Goal: Information Seeking & Learning: Learn about a topic

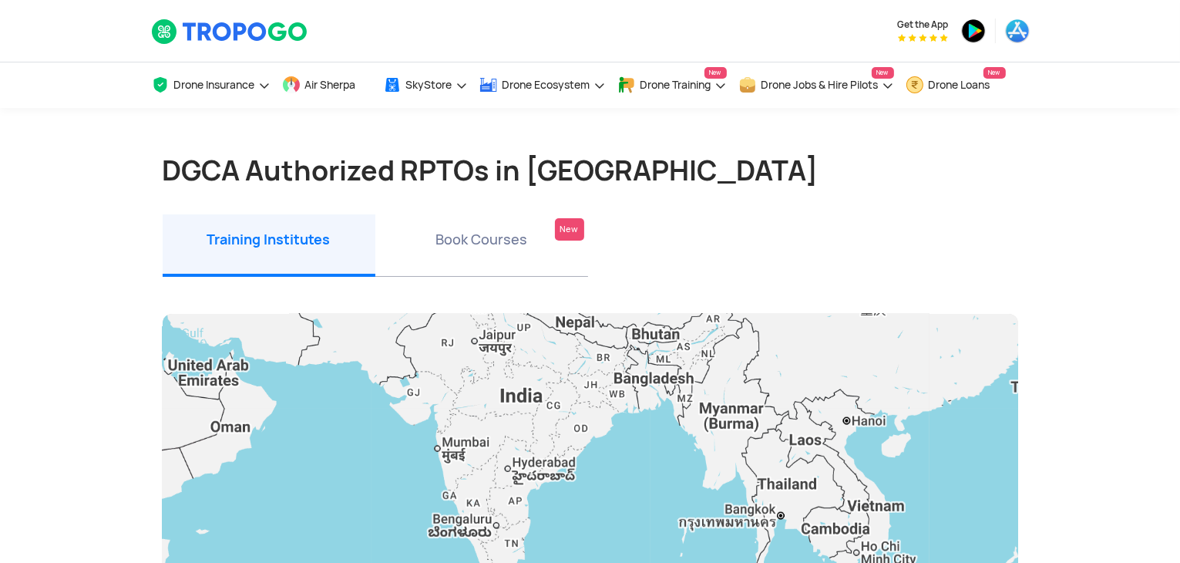
drag, startPoint x: 537, startPoint y: 456, endPoint x: 497, endPoint y: 321, distance: 141.3
click at [497, 321] on div at bounding box center [591, 526] width 856 height 424
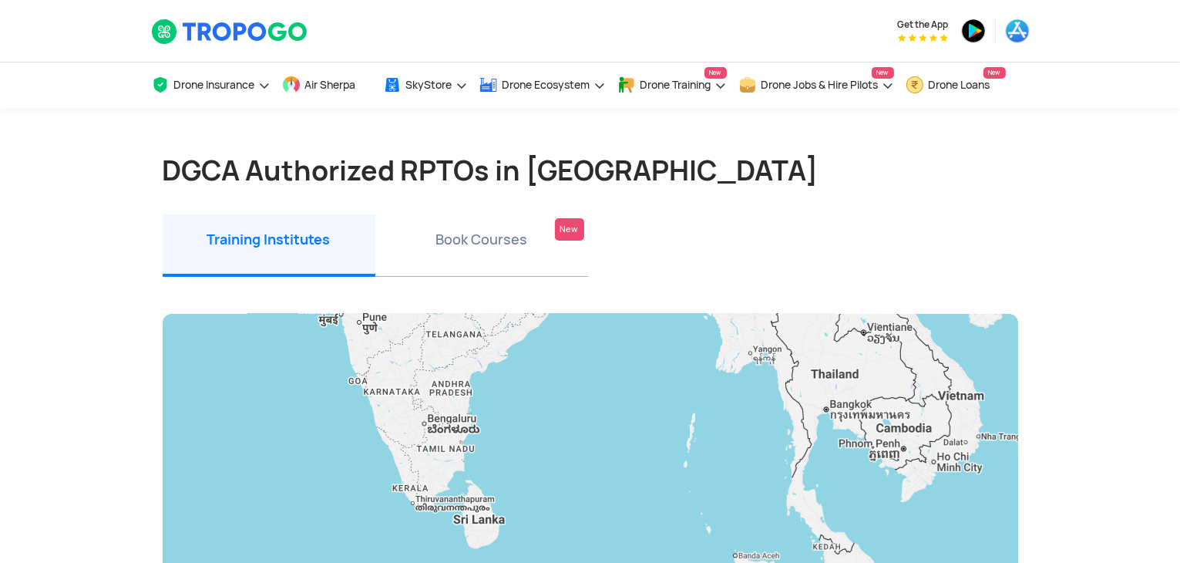
drag, startPoint x: 534, startPoint y: 484, endPoint x: 498, endPoint y: 374, distance: 115.8
click at [498, 374] on div at bounding box center [591, 526] width 856 height 424
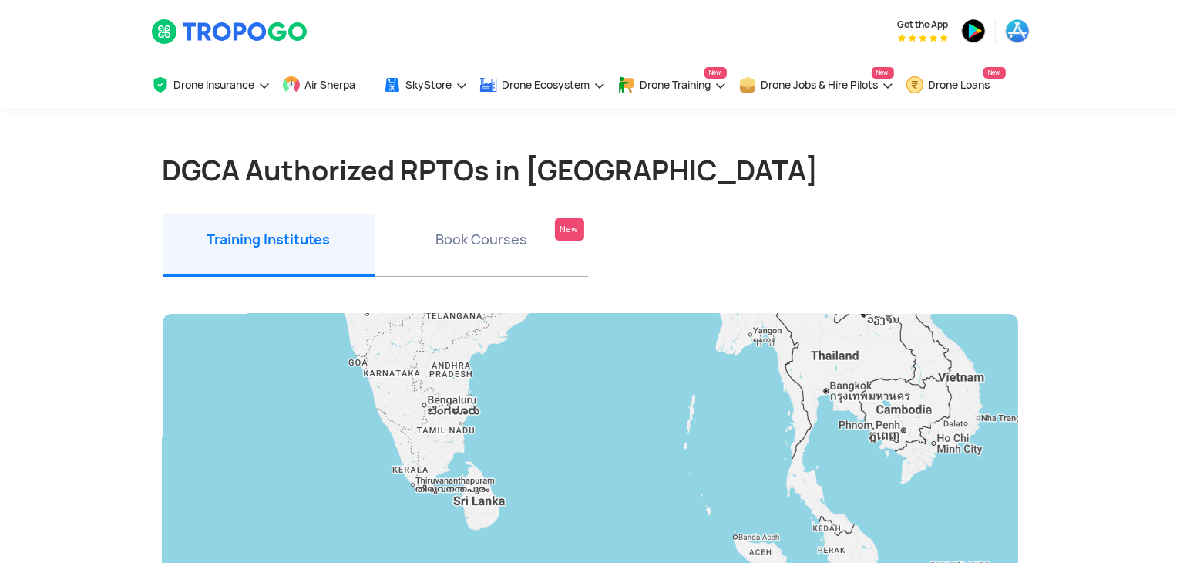
click at [571, 383] on div at bounding box center [591, 526] width 856 height 424
click at [449, 440] on div at bounding box center [591, 526] width 856 height 424
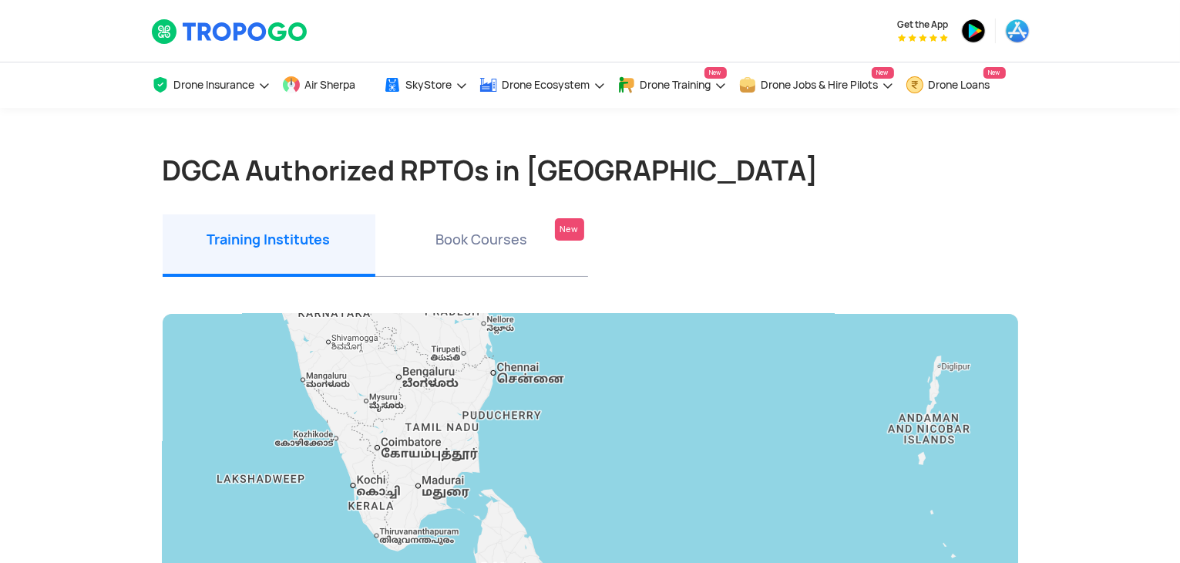
click at [507, 386] on div at bounding box center [591, 526] width 856 height 424
click at [511, 377] on div at bounding box center [591, 526] width 856 height 424
click at [493, 240] on li "Book Courses New" at bounding box center [481, 245] width 213 height 62
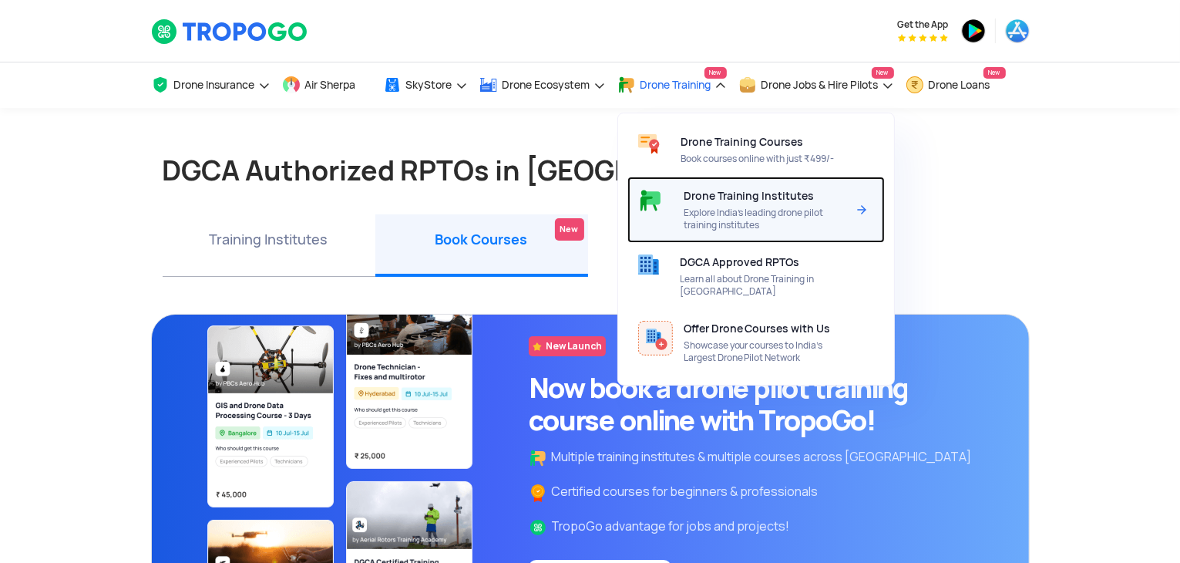
click at [750, 210] on div "Drone Training Institutes Explore India’s leading drone pilot training institut…" at bounding box center [768, 210] width 169 height 66
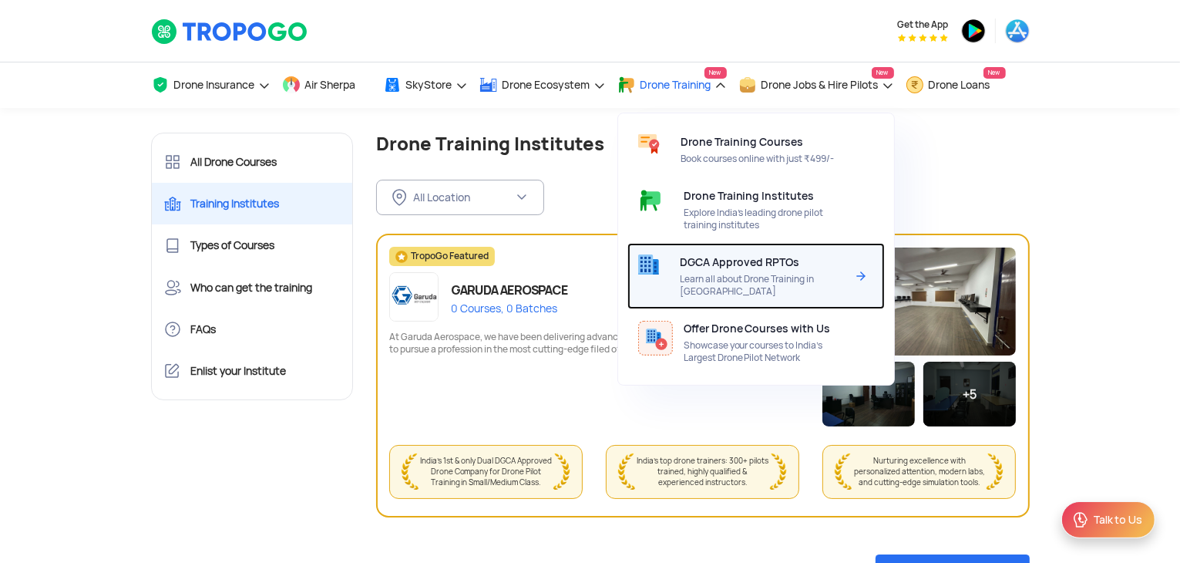
click at [741, 268] on span "DGCA Approved RPTOs" at bounding box center [740, 262] width 120 height 12
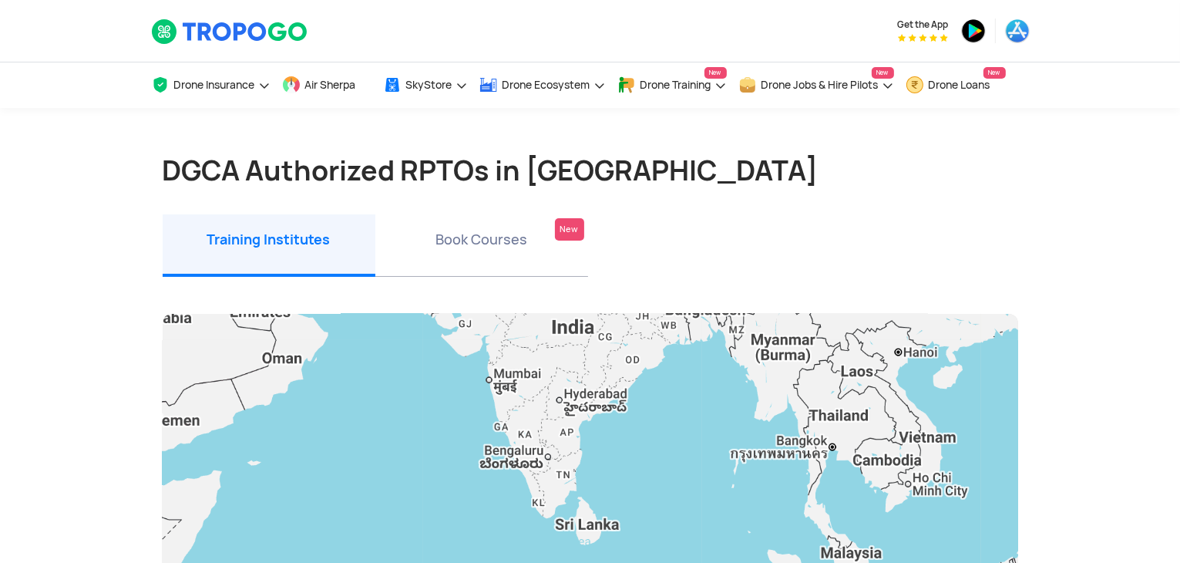
drag, startPoint x: 305, startPoint y: 447, endPoint x: 321, endPoint y: 227, distance: 221.1
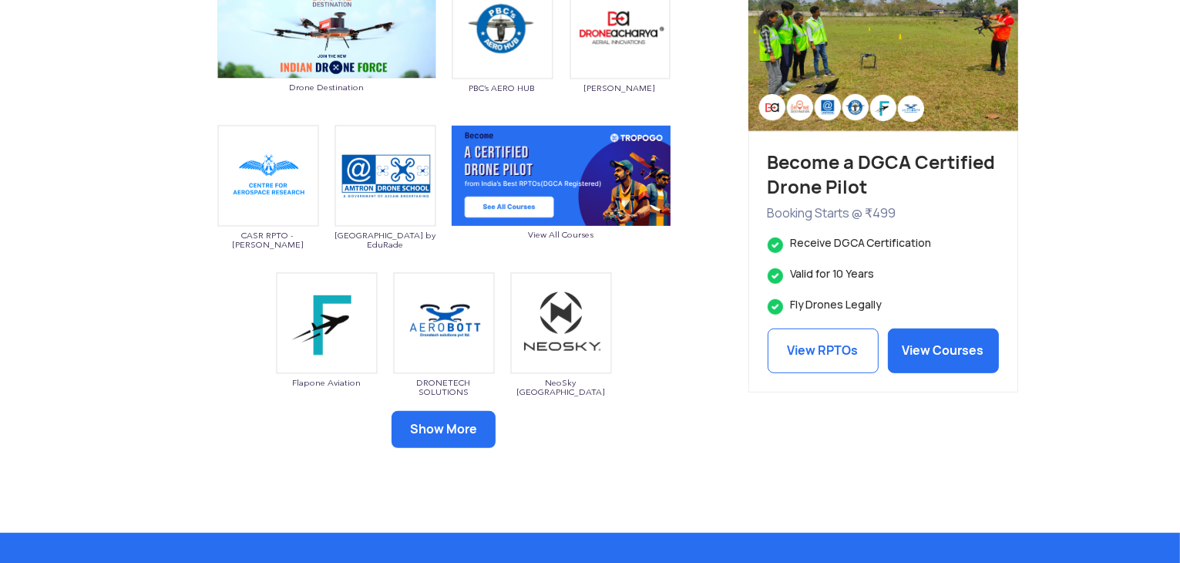
scroll to position [806, 0]
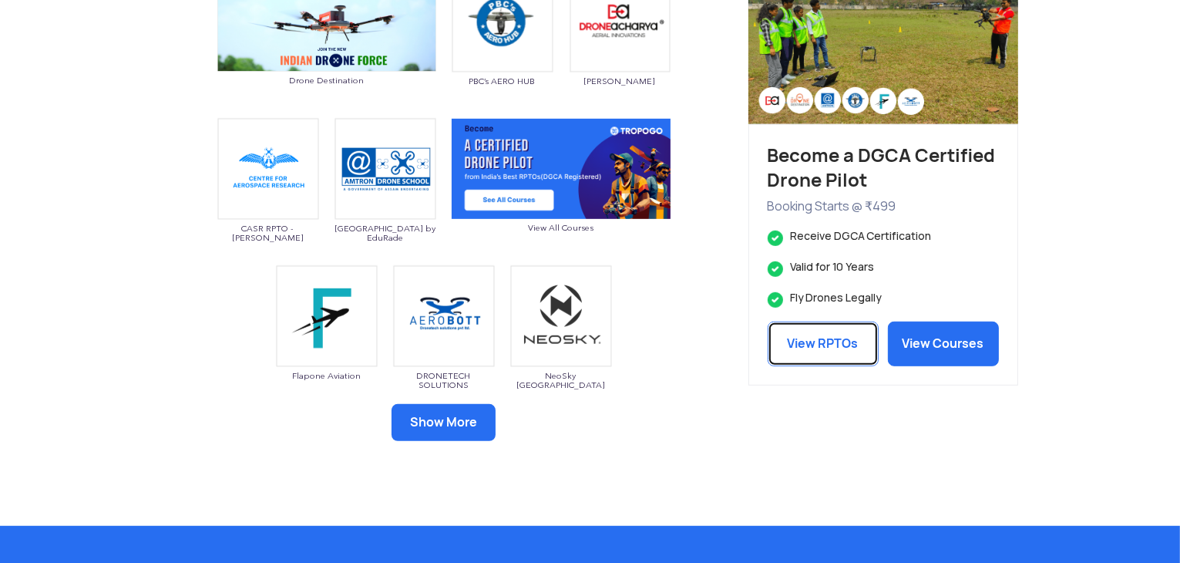
click at [795, 366] on link "View RPTOs" at bounding box center [823, 344] width 111 height 45
click at [796, 358] on link "View RPTOs" at bounding box center [823, 344] width 111 height 45
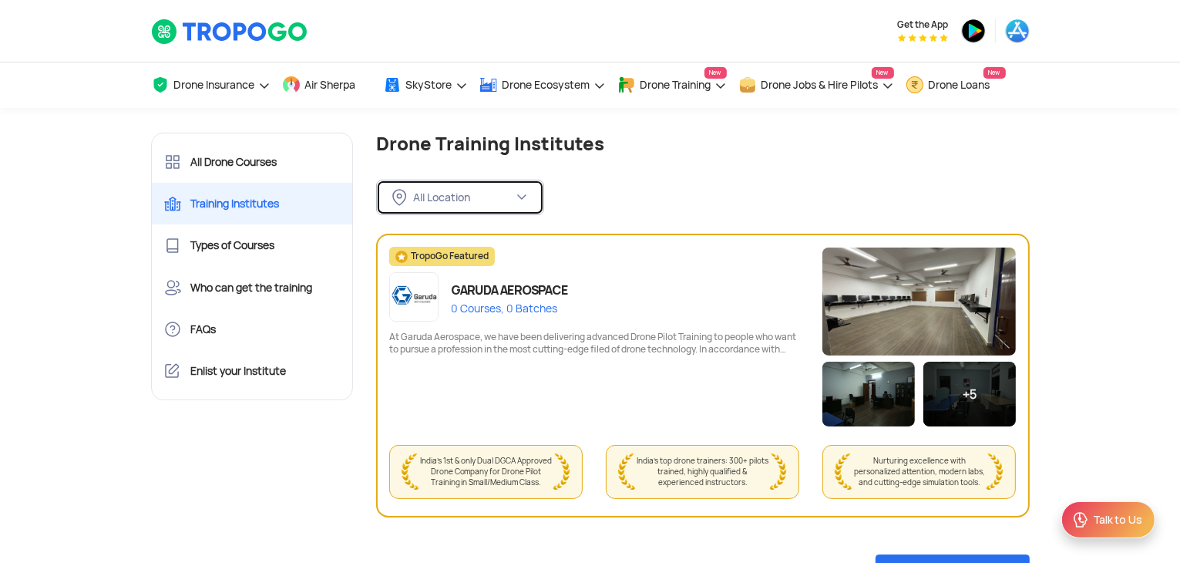
click at [489, 204] on div "All Location" at bounding box center [463, 197] width 100 height 14
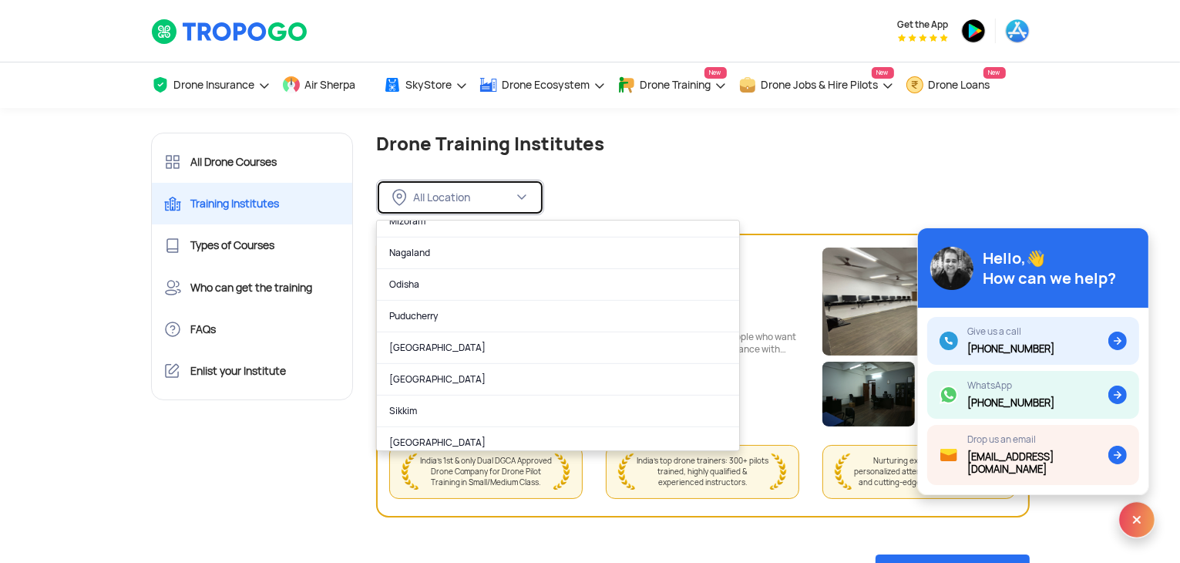
scroll to position [965, 0]
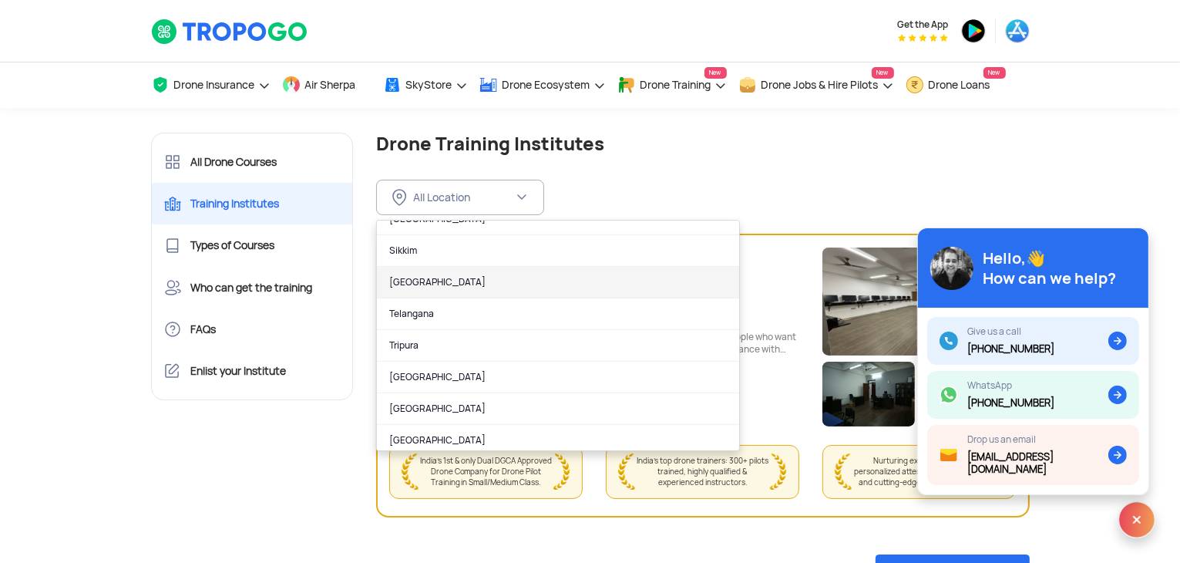
click at [410, 281] on link "Tamil Nadu" at bounding box center [558, 283] width 362 height 32
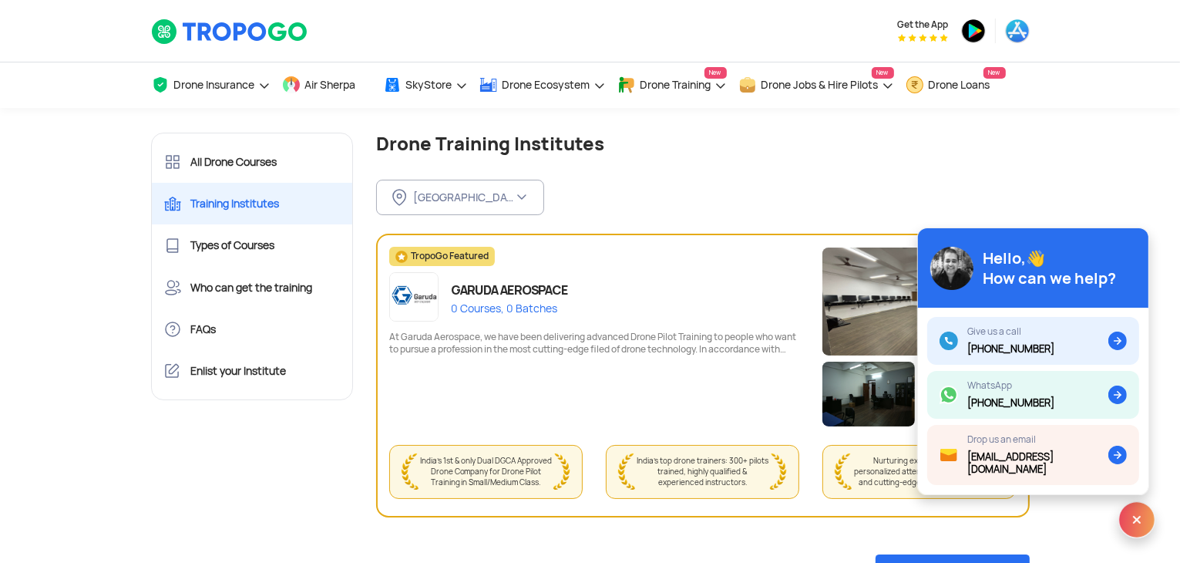
click at [719, 167] on div "Tamil Nadu FILTER BY LOCATION All Location Andaman and Nicobar Islands (Port Bl…" at bounding box center [703, 185] width 654 height 60
click at [1140, 521] on img at bounding box center [1137, 519] width 37 height 37
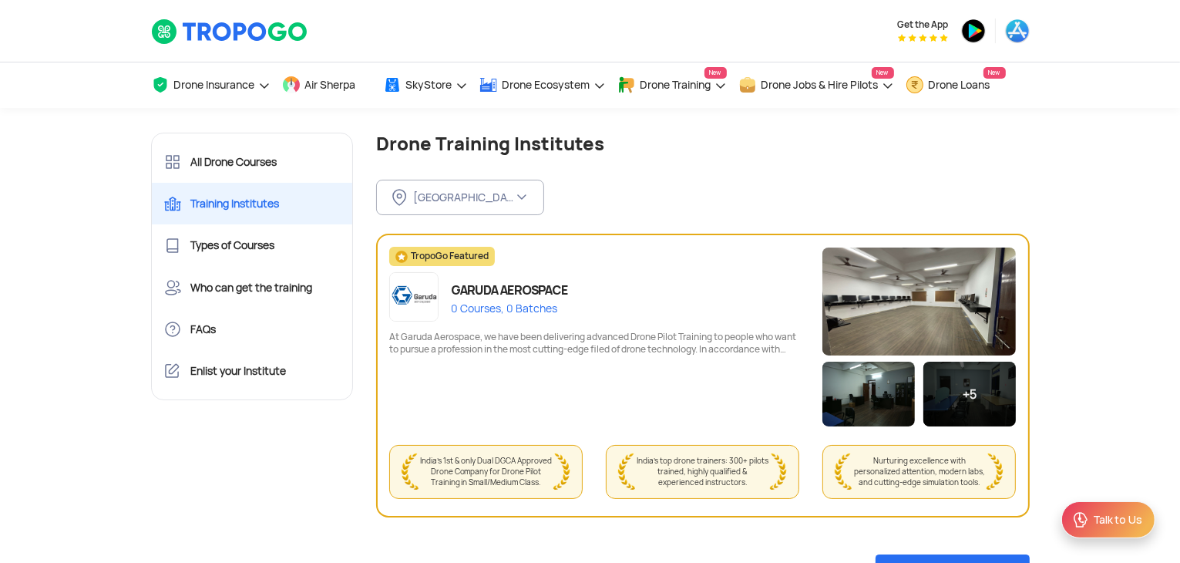
click at [792, 177] on div "Tamil Nadu FILTER BY LOCATION All Location Andaman and Nicobar Islands (Port Bl…" at bounding box center [703, 185] width 654 height 60
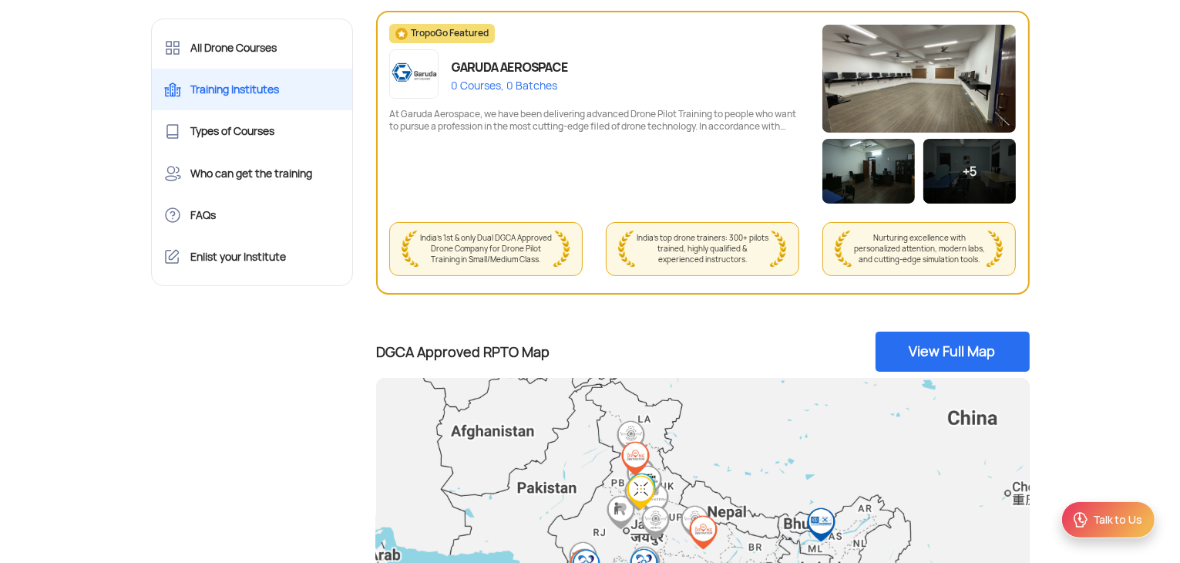
scroll to position [207, 0]
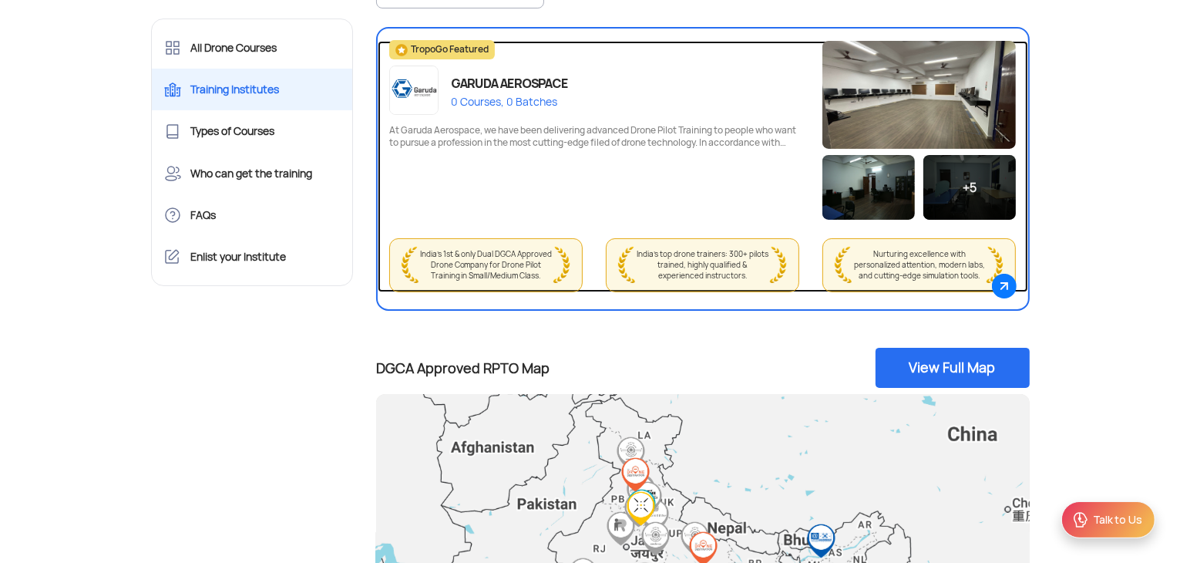
click at [568, 84] on div "GARUDA AEROSPACE" at bounding box center [509, 83] width 117 height 22
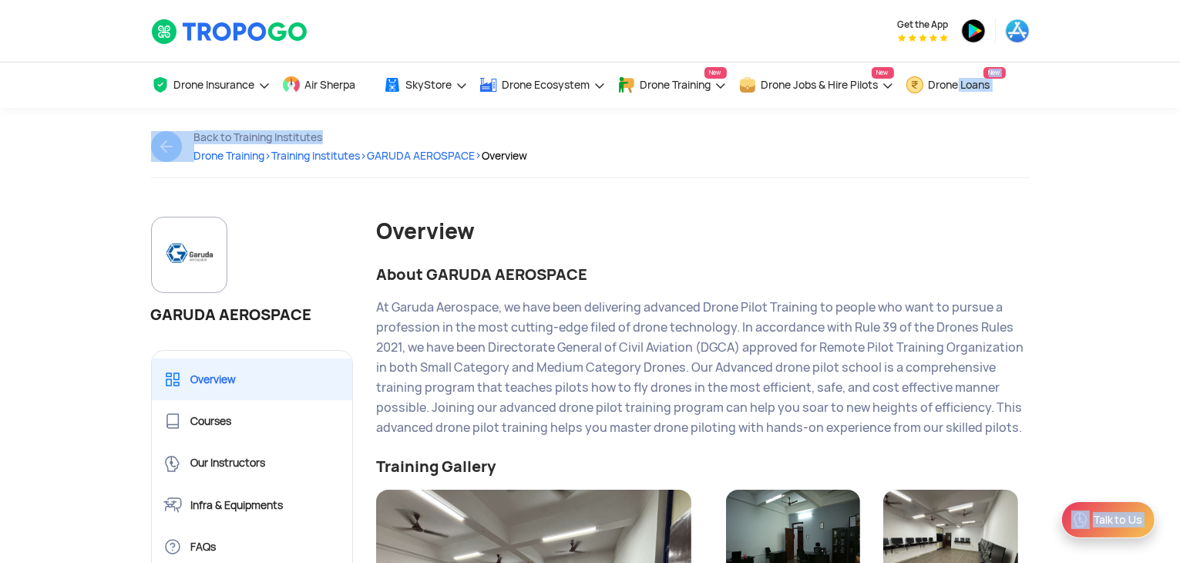
drag, startPoint x: 1180, startPoint y: 82, endPoint x: 1184, endPoint y: 142, distance: 59.5
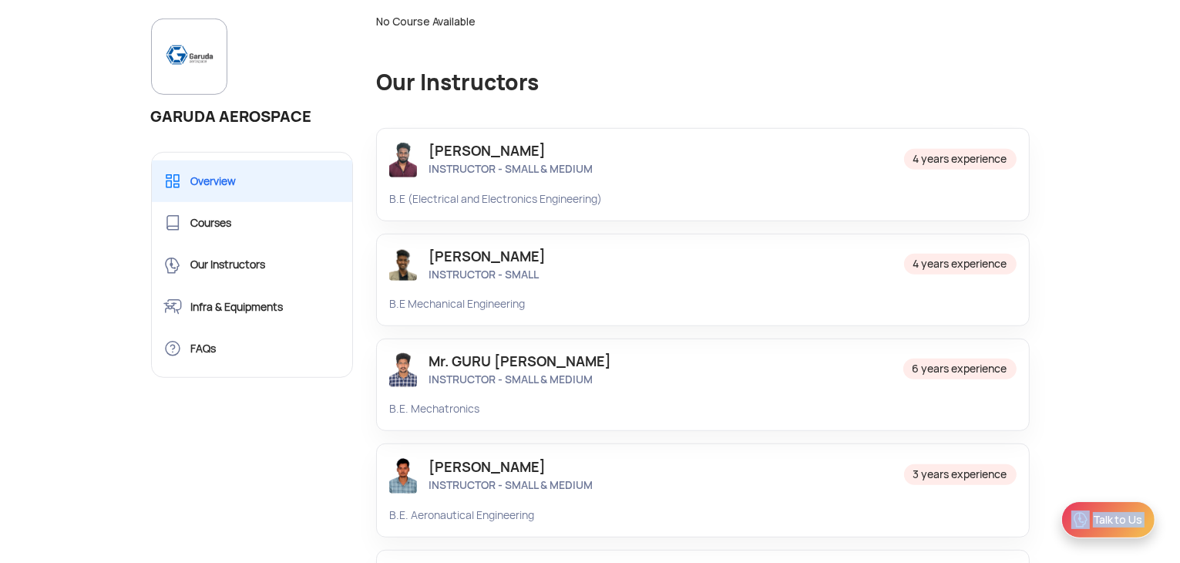
scroll to position [947, 0]
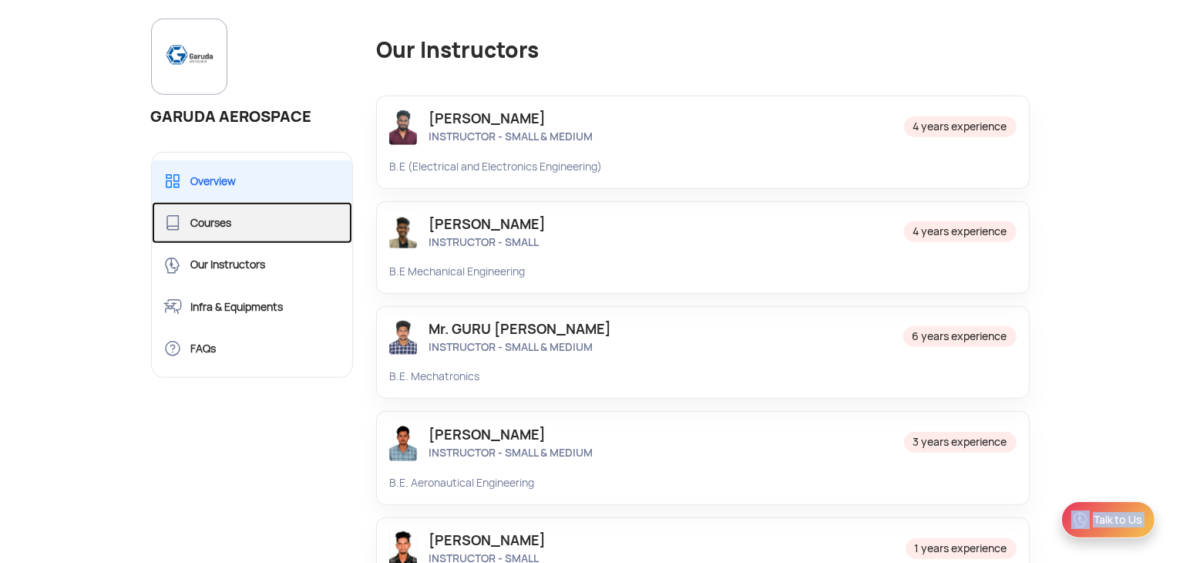
click at [207, 225] on link "Courses" at bounding box center [252, 223] width 201 height 42
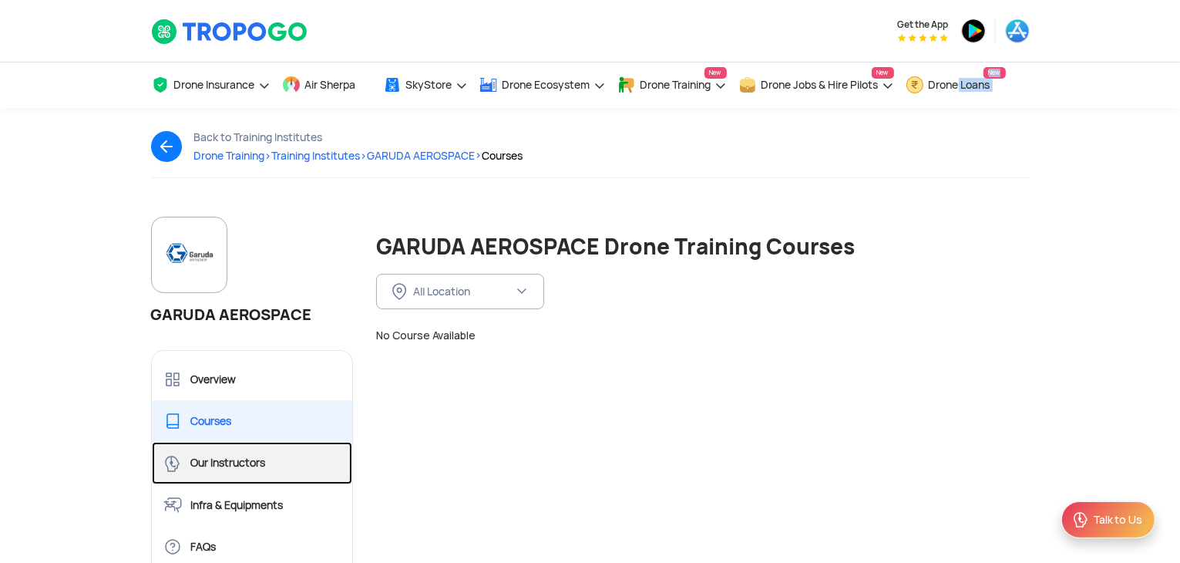
click at [216, 466] on link "Our Instructors" at bounding box center [252, 463] width 201 height 42
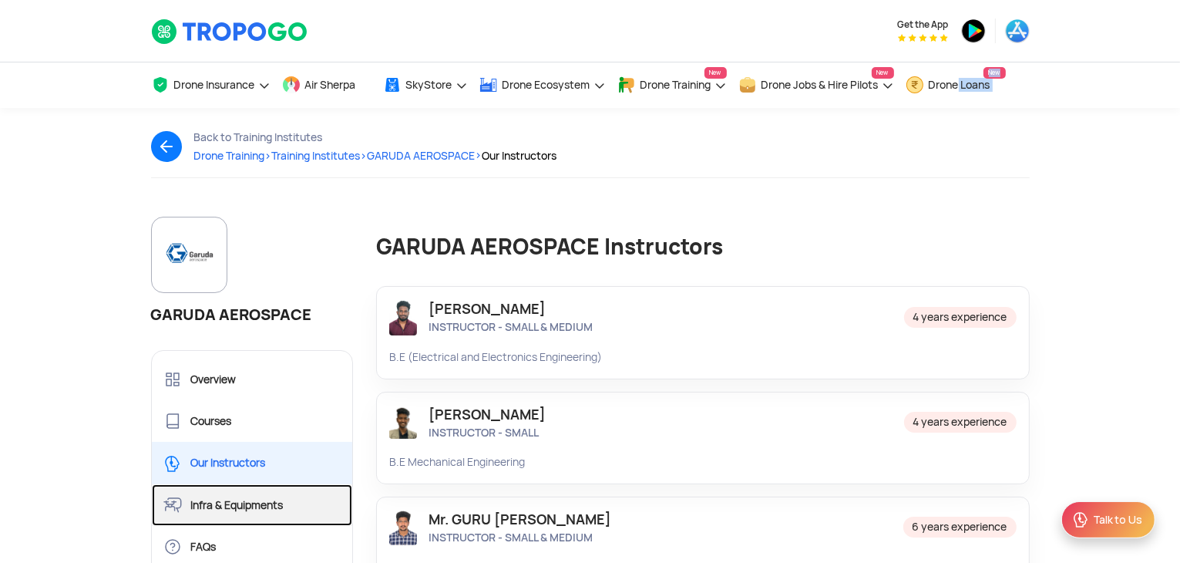
click at [223, 511] on link "Infra & Equipments" at bounding box center [252, 505] width 201 height 42
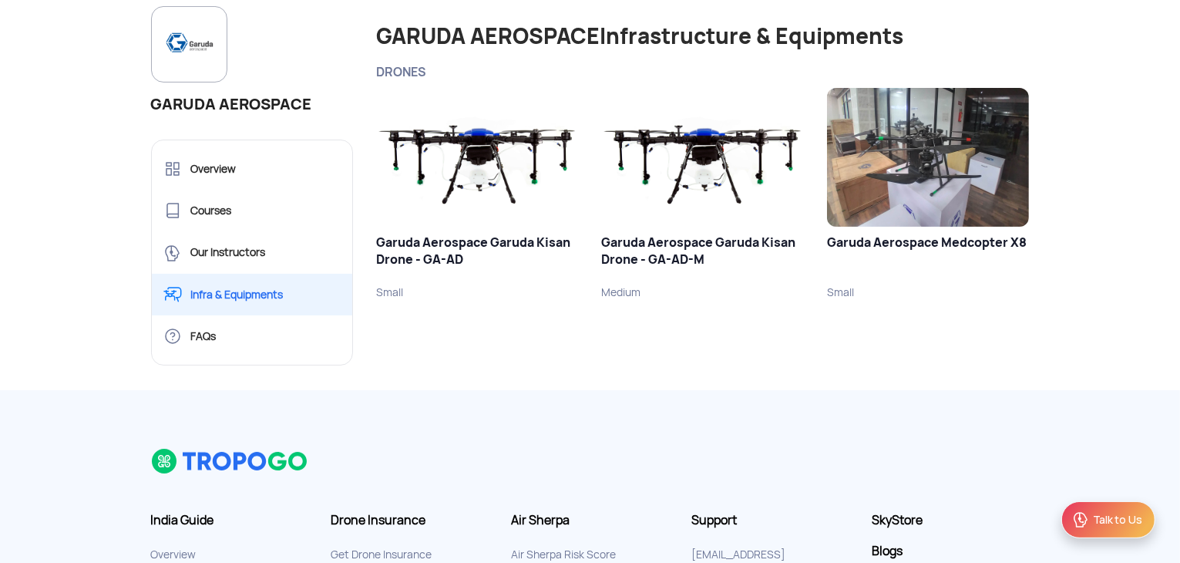
scroll to position [217, 0]
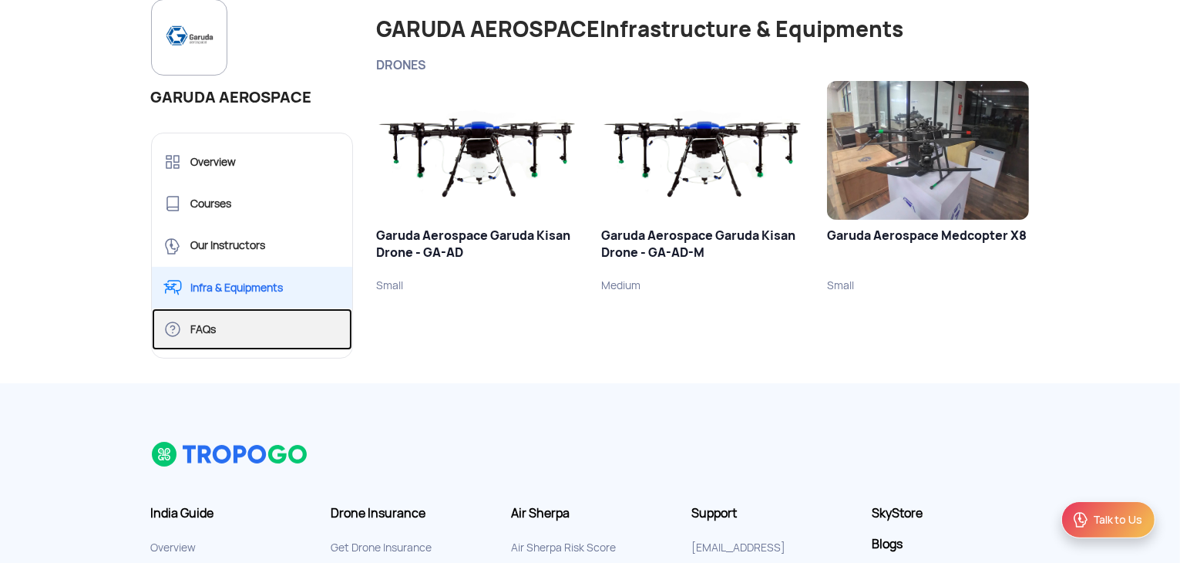
click at [207, 345] on link "FAQs" at bounding box center [252, 329] width 201 height 42
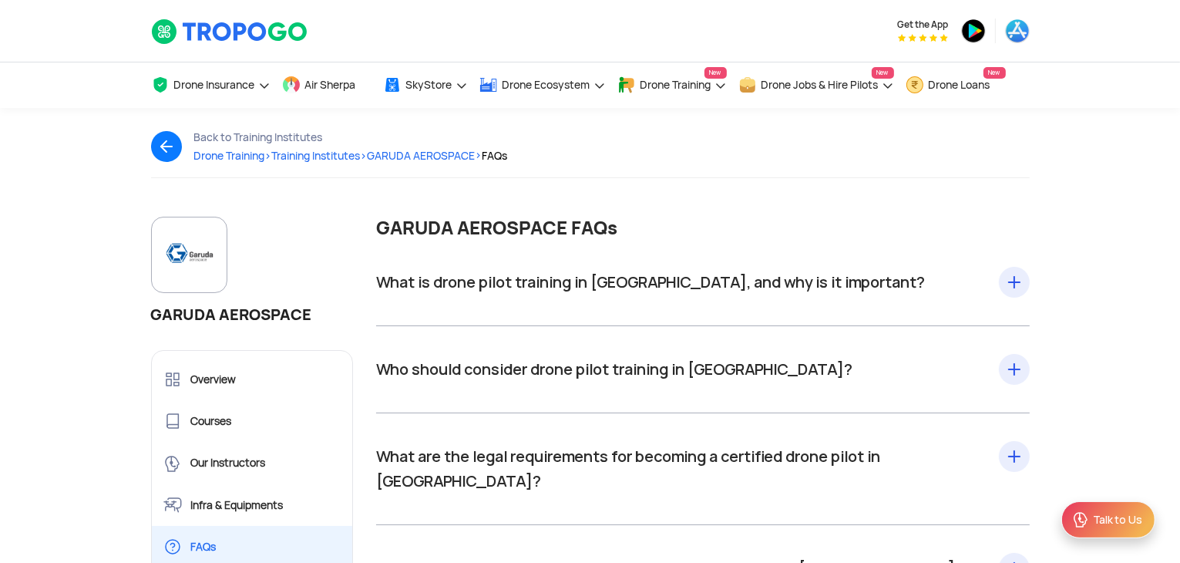
click at [580, 285] on div "What is drone pilot training in India, and why is it important? Drone pilot tra…" at bounding box center [703, 282] width 654 height 25
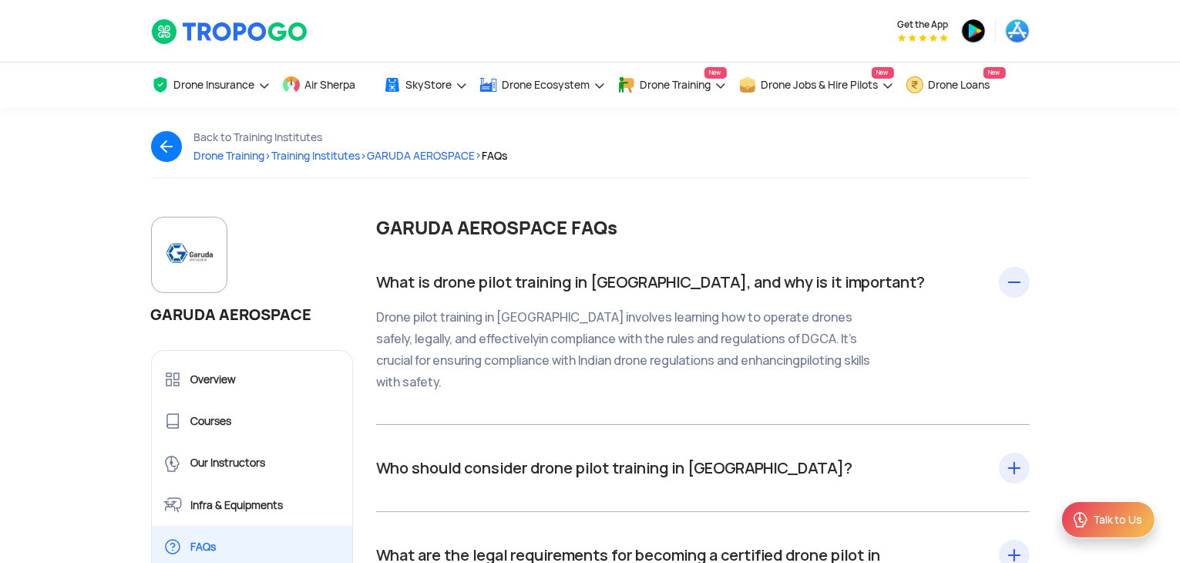
click at [629, 480] on div "Who should consider drone pilot training in India? Anyone intending to operate …" at bounding box center [703, 468] width 654 height 25
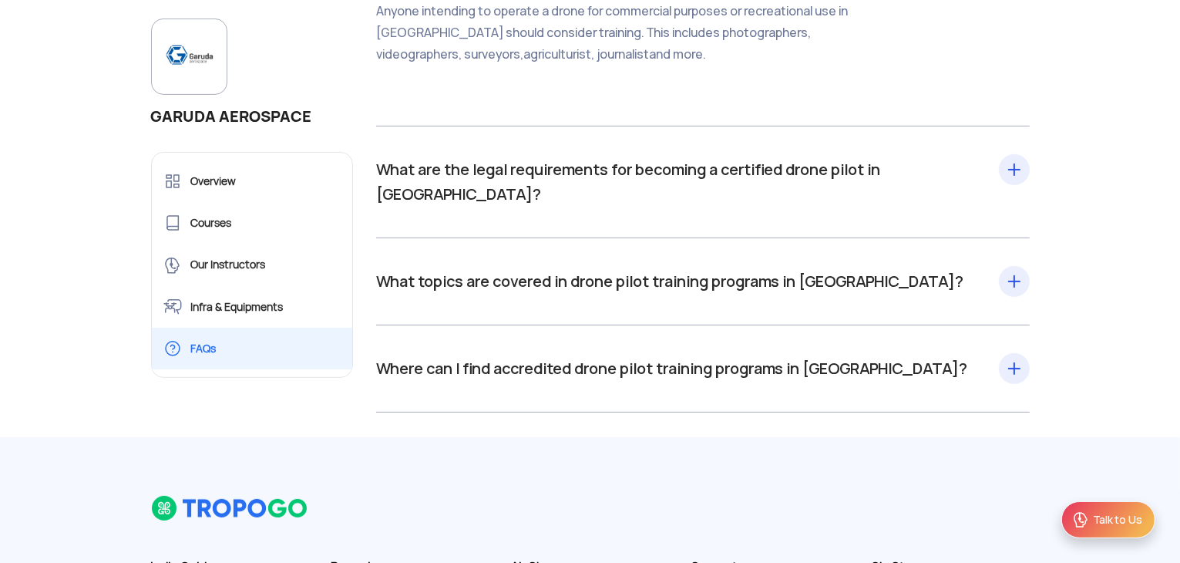
scroll to position [774, 0]
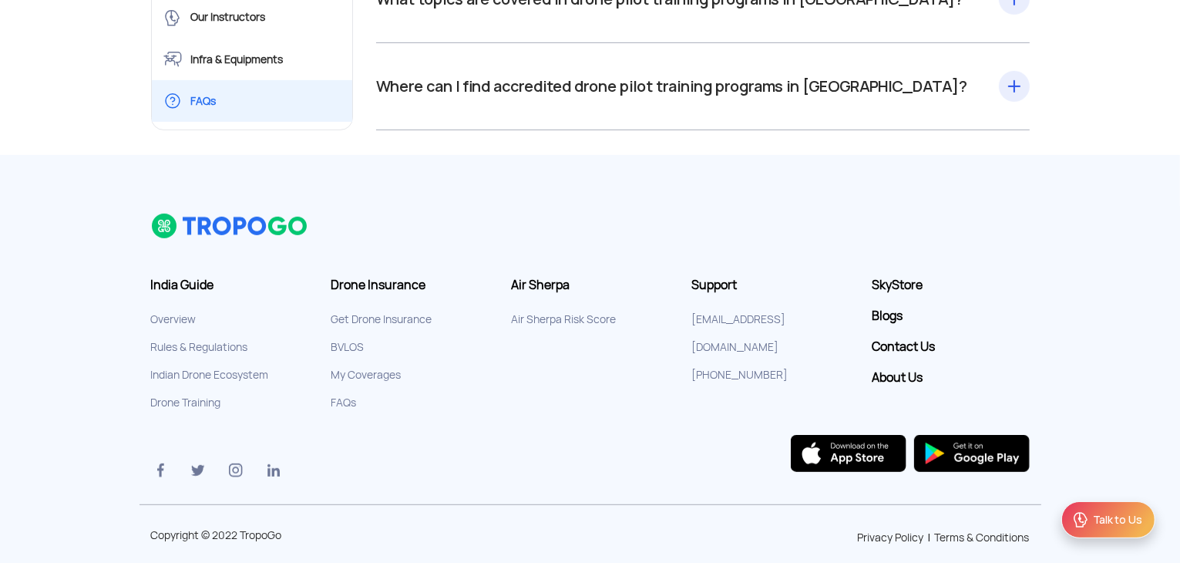
click at [592, 74] on div "Where can I find accredited drone pilot training programs in India? Garuda Aero…" at bounding box center [703, 86] width 654 height 25
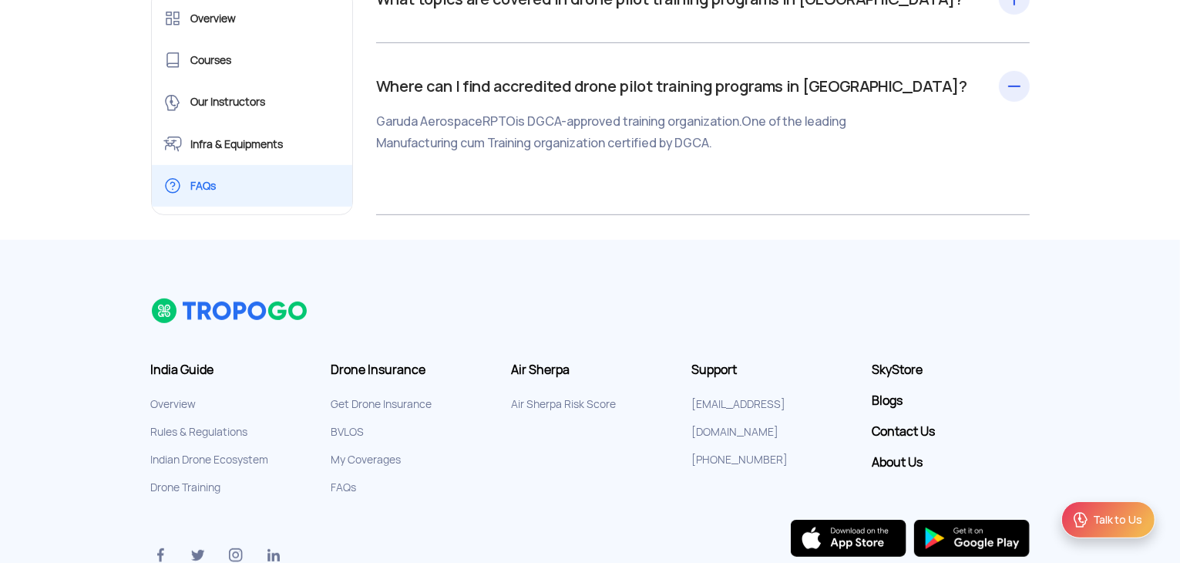
scroll to position [281, 0]
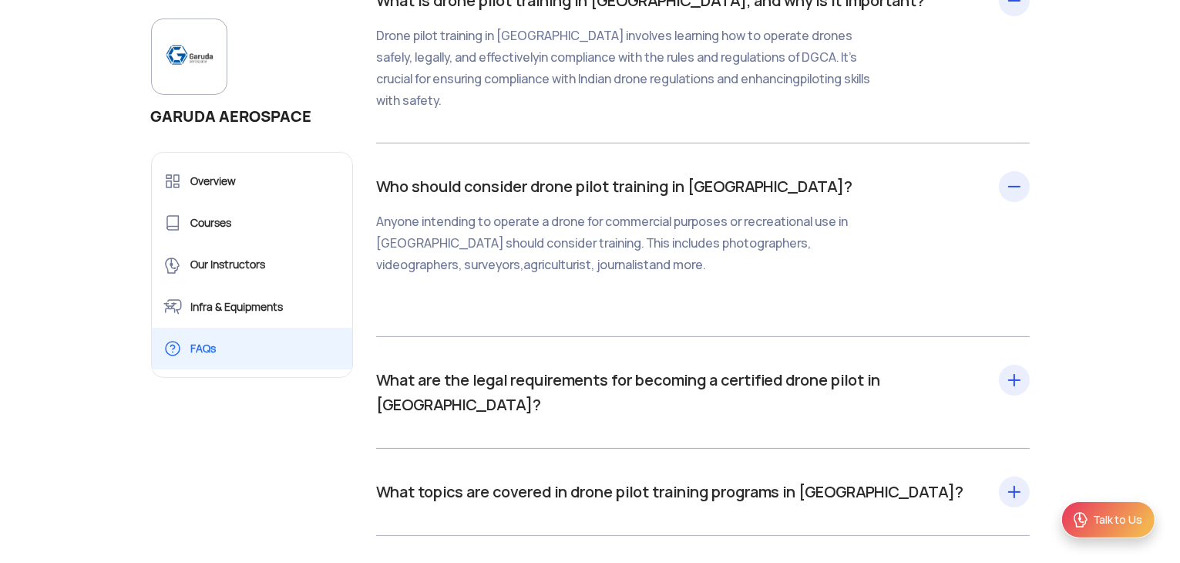
click at [581, 391] on div "What are the legal requirements for becoming a certified drone pilot in India? …" at bounding box center [703, 392] width 654 height 49
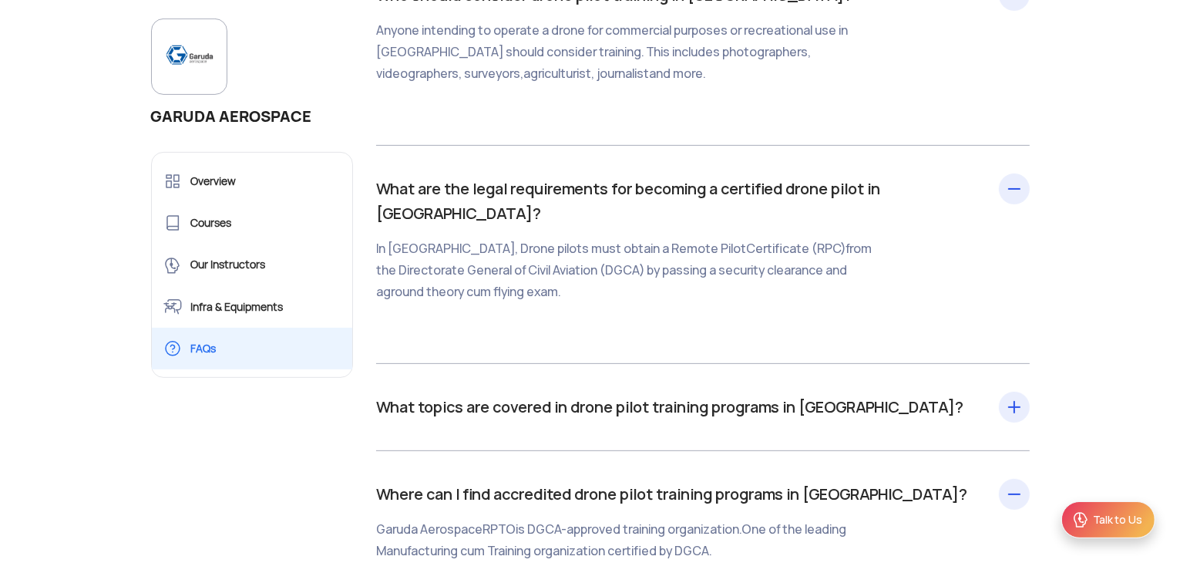
scroll to position [0, 0]
